Goal: Navigation & Orientation: Find specific page/section

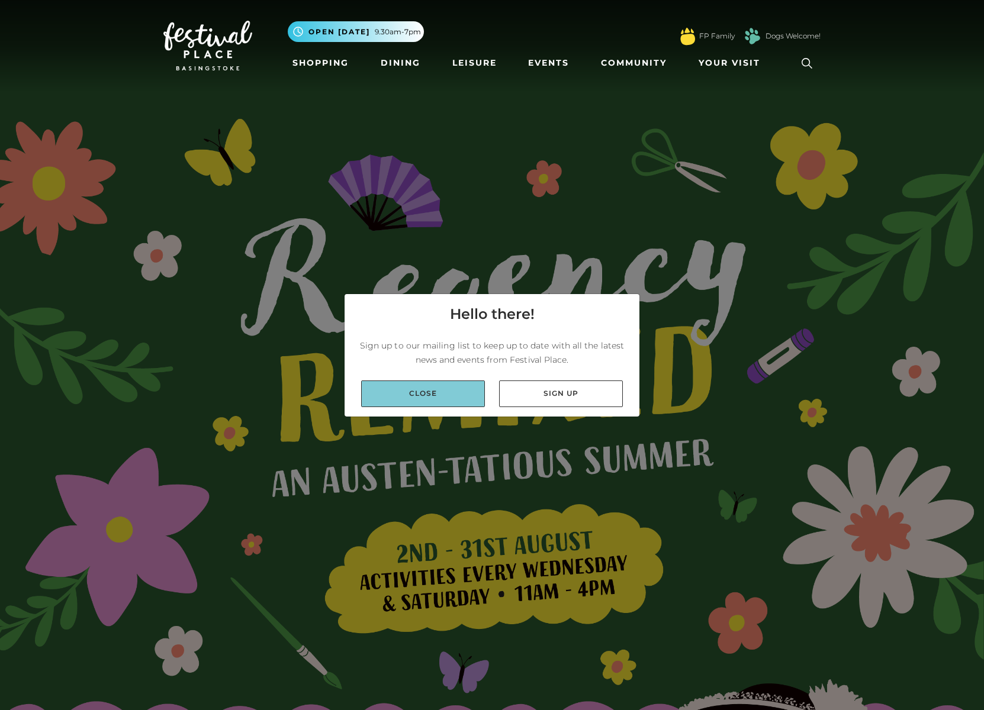
click at [424, 386] on link "Close" at bounding box center [423, 394] width 124 height 27
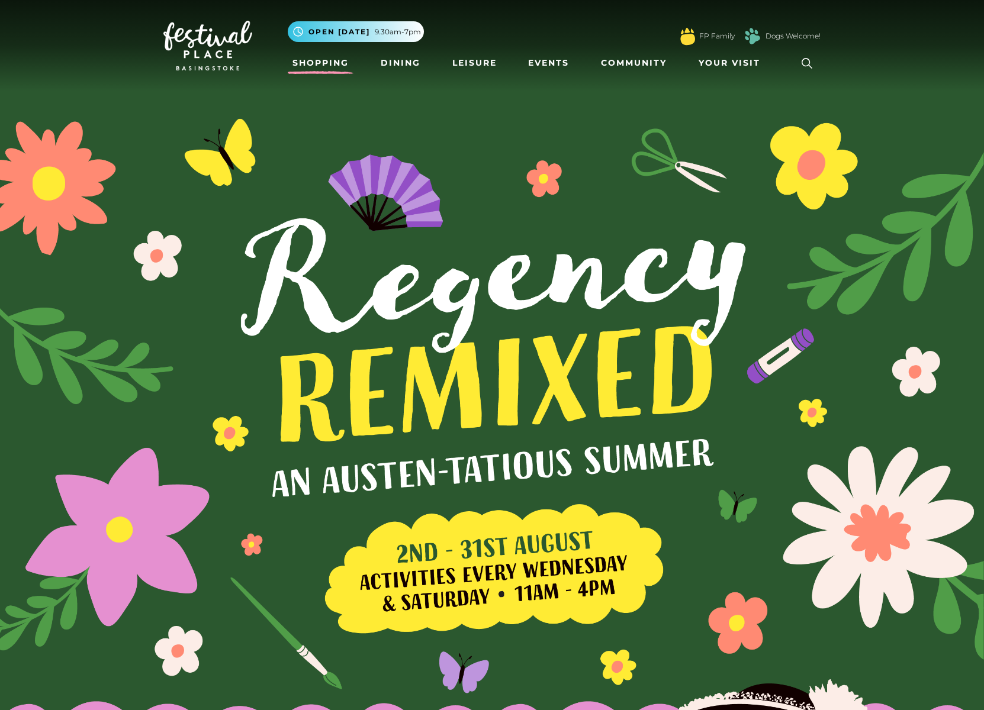
click at [307, 67] on link "Shopping" at bounding box center [321, 63] width 66 height 22
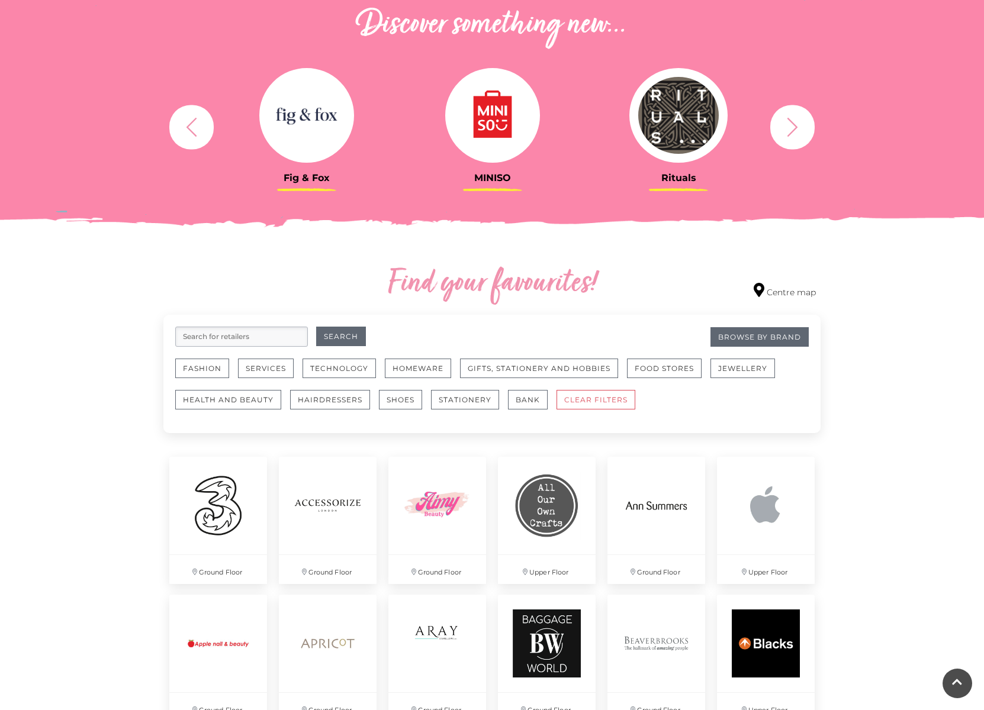
scroll to position [431, 0]
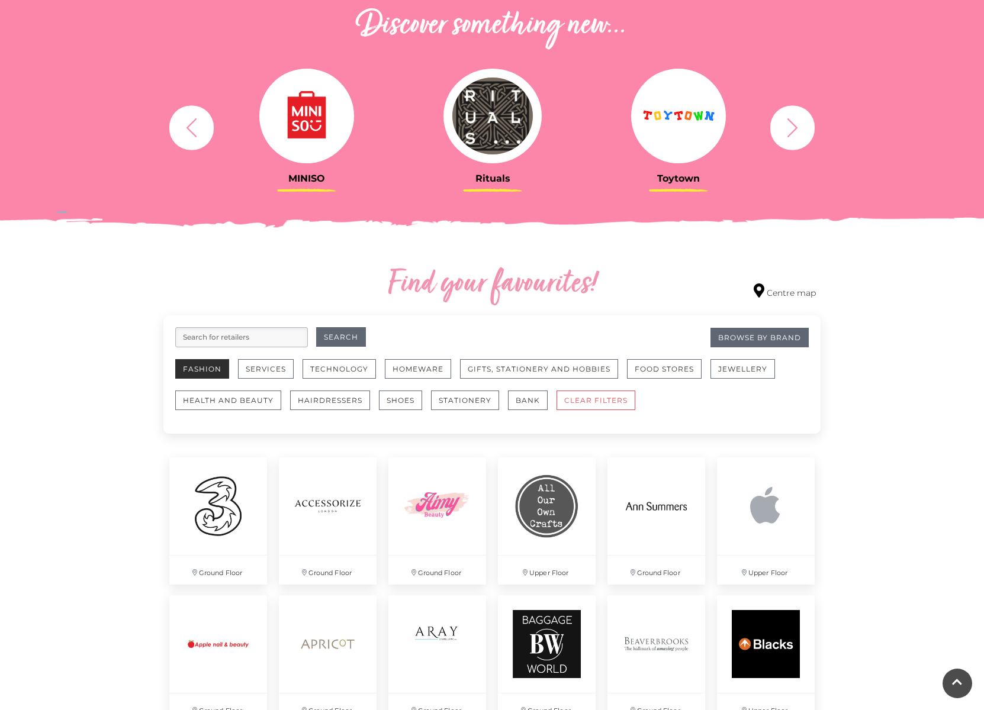
click at [201, 363] on button "Fashion" at bounding box center [202, 369] width 54 height 20
